Goal: Transaction & Acquisition: Purchase product/service

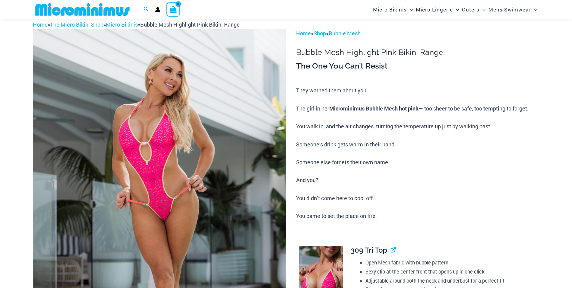
scroll to position [26, 0]
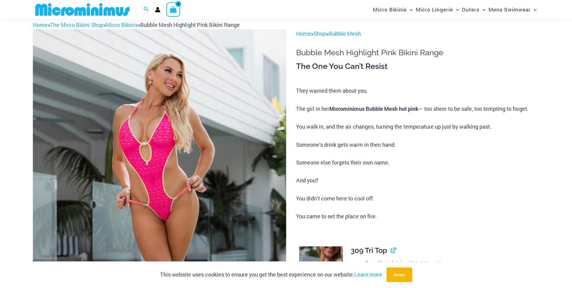
click at [257, 151] on img at bounding box center [159, 219] width 253 height 380
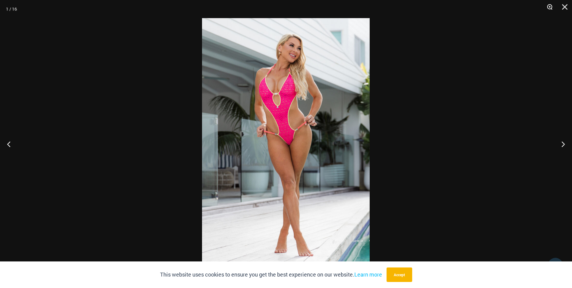
click at [548, 5] on button "Zoom" at bounding box center [547, 9] width 15 height 18
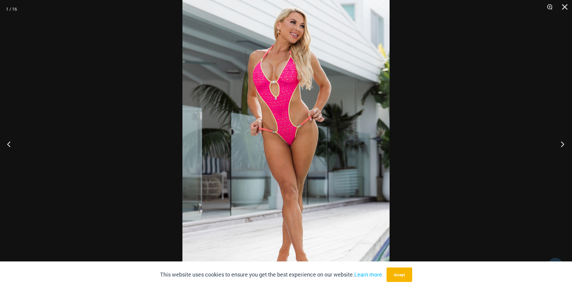
click at [561, 140] on button "Next" at bounding box center [560, 144] width 23 height 30
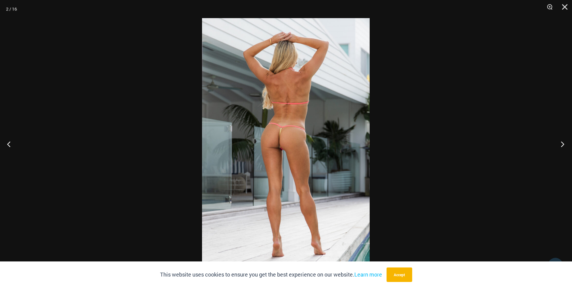
click at [561, 140] on button "Next" at bounding box center [560, 144] width 23 height 30
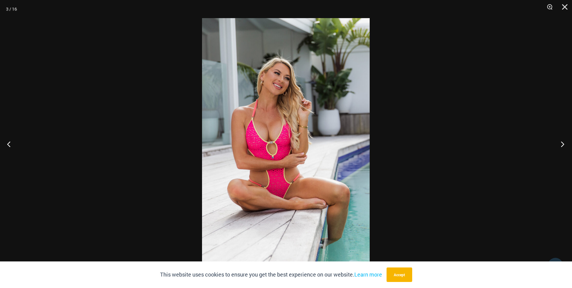
click at [561, 140] on button "Next" at bounding box center [560, 144] width 23 height 30
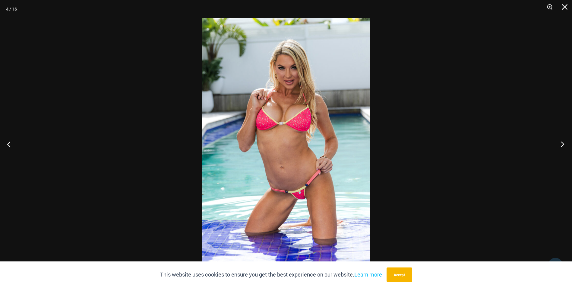
click at [561, 140] on button "Next" at bounding box center [560, 144] width 23 height 30
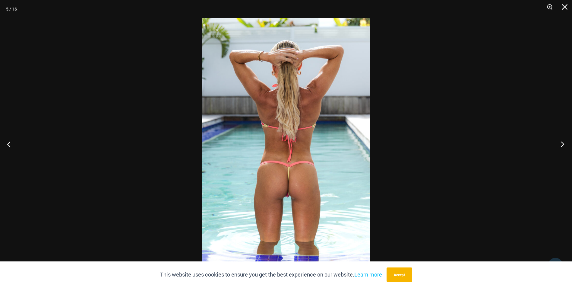
click at [561, 140] on button "Next" at bounding box center [560, 144] width 23 height 30
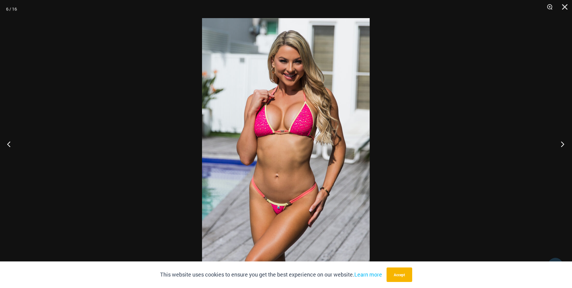
click at [561, 140] on button "Next" at bounding box center [560, 144] width 23 height 30
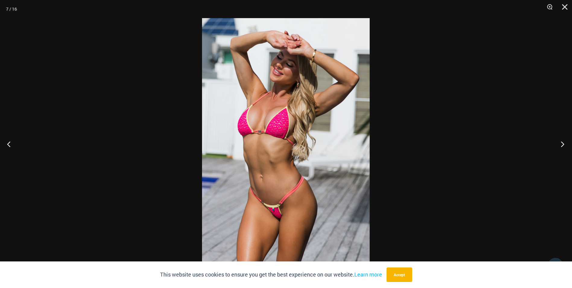
click at [561, 140] on button "Next" at bounding box center [560, 144] width 23 height 30
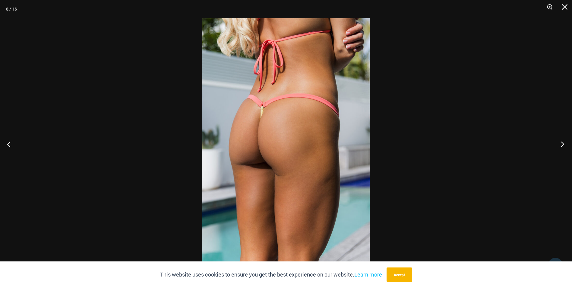
click at [561, 140] on button "Next" at bounding box center [560, 144] width 23 height 30
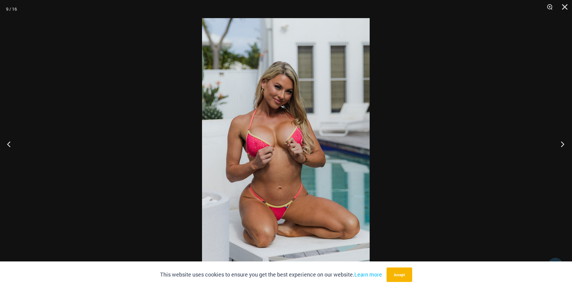
click at [561, 140] on button "Next" at bounding box center [560, 144] width 23 height 30
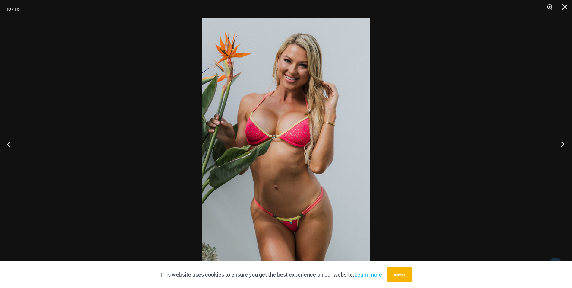
click at [561, 140] on button "Next" at bounding box center [560, 144] width 23 height 30
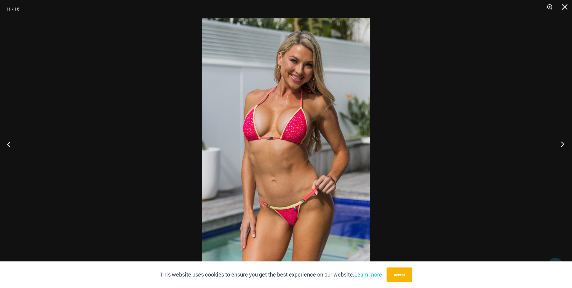
click at [561, 140] on button "Next" at bounding box center [560, 144] width 23 height 30
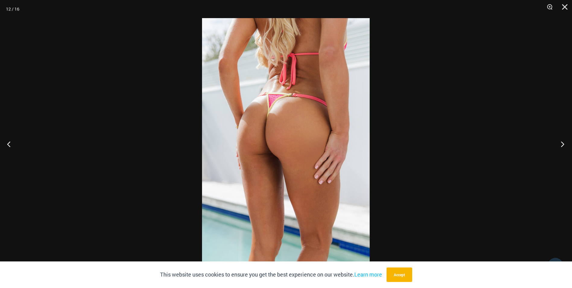
click at [561, 140] on button "Next" at bounding box center [560, 144] width 23 height 30
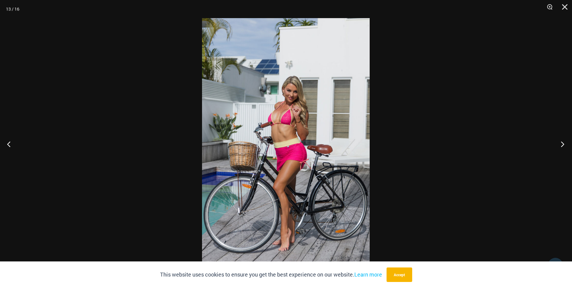
click at [561, 140] on button "Next" at bounding box center [560, 144] width 23 height 30
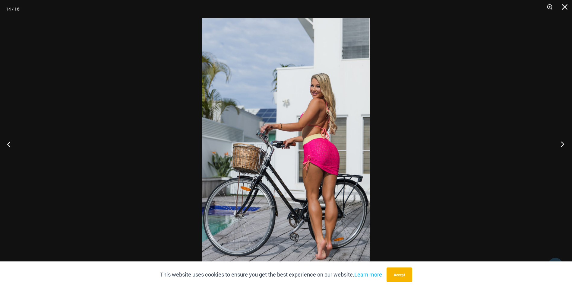
click at [561, 140] on button "Next" at bounding box center [560, 144] width 23 height 30
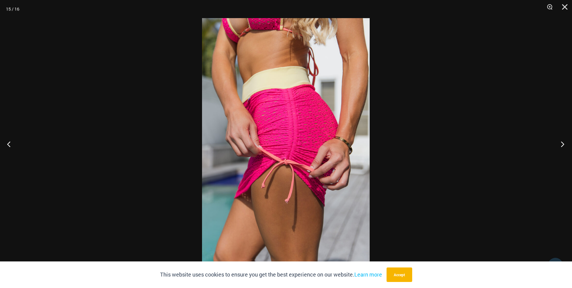
click at [561, 140] on button "Next" at bounding box center [560, 144] width 23 height 30
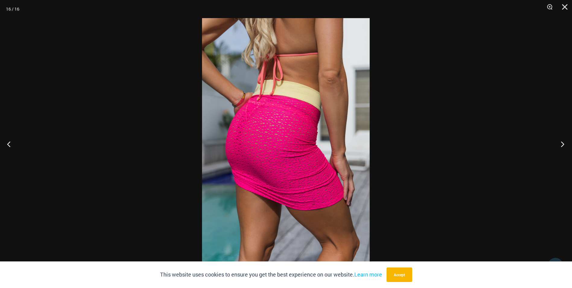
click at [561, 140] on button "Next" at bounding box center [560, 144] width 23 height 30
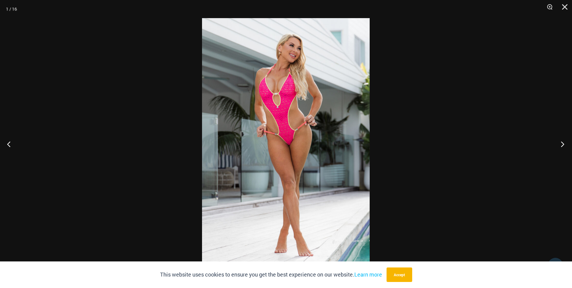
click at [561, 140] on button "Next" at bounding box center [560, 144] width 23 height 30
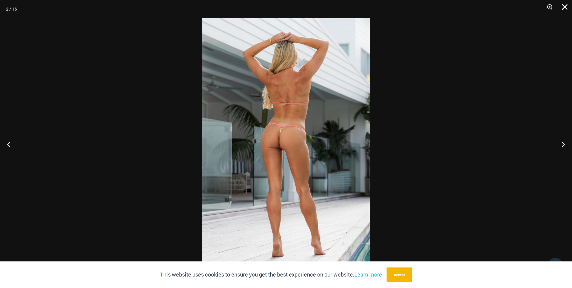
click at [565, 7] on button "Close" at bounding box center [562, 9] width 15 height 18
